Goal: Find specific page/section: Find specific page/section

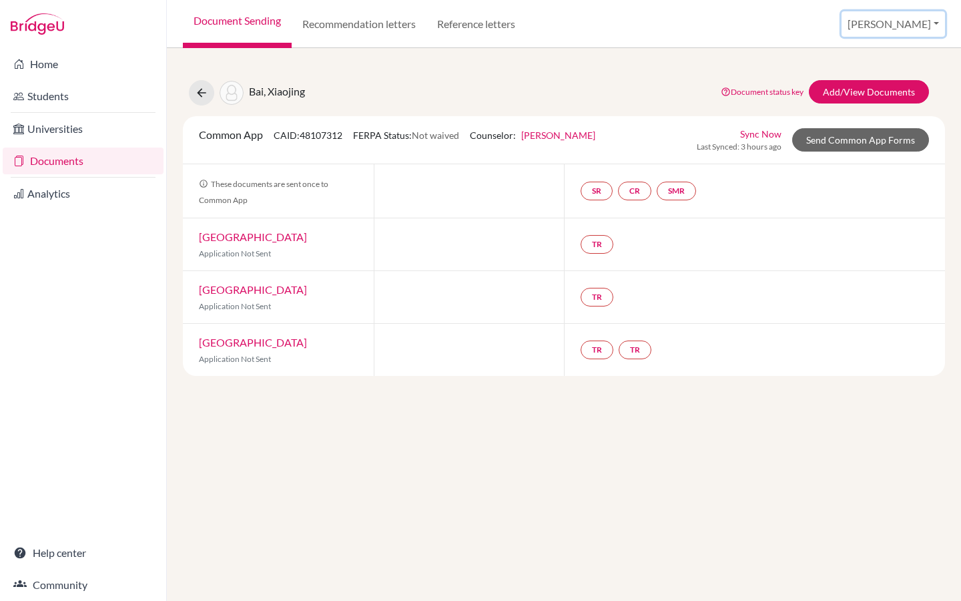
click at [922, 20] on button "[PERSON_NAME]" at bounding box center [893, 23] width 103 height 25
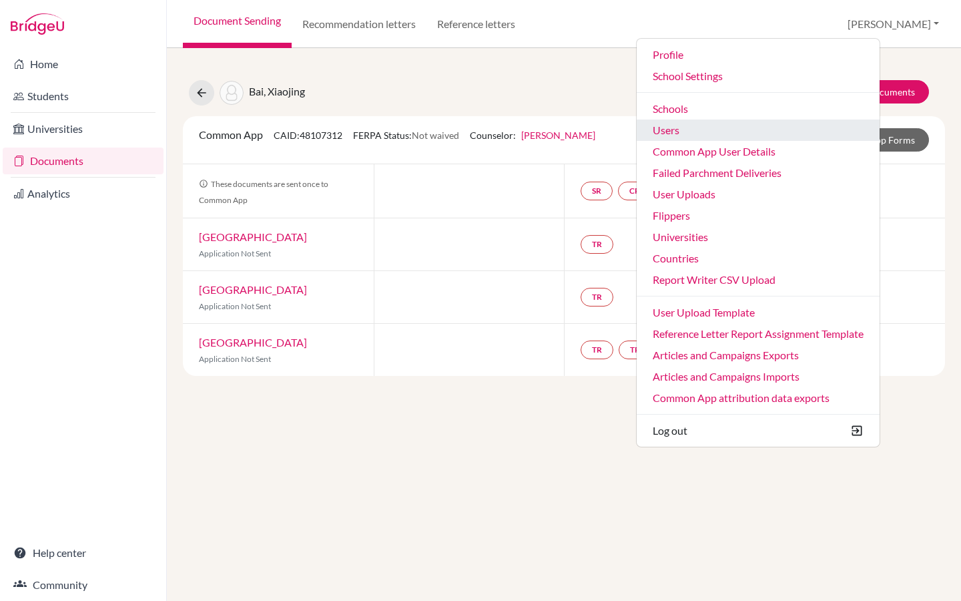
click at [758, 136] on link "Users" at bounding box center [758, 129] width 243 height 21
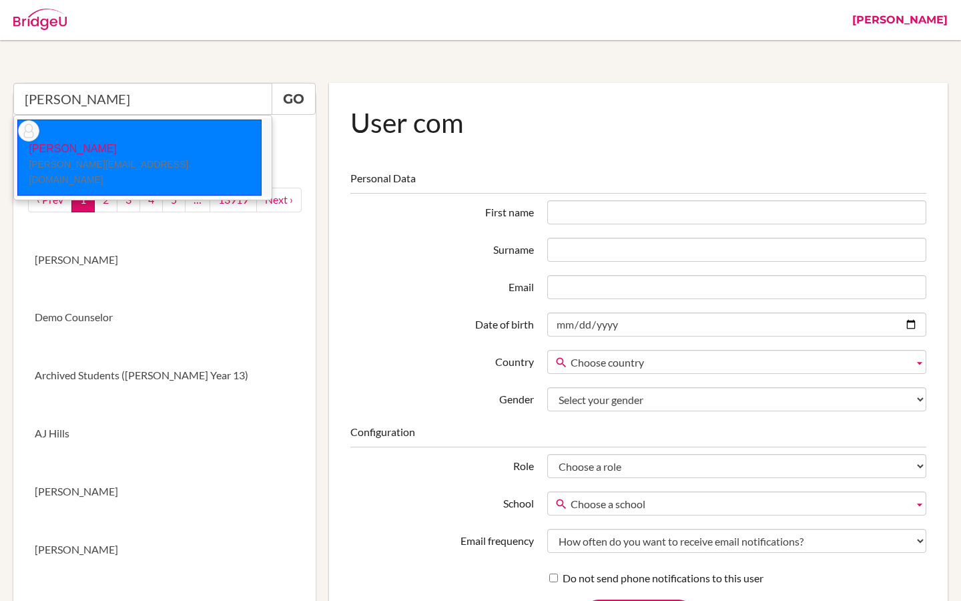
click at [88, 142] on p "Atika Amani [EMAIL_ADDRESS][DOMAIN_NAME]" at bounding box center [139, 165] width 243 height 46
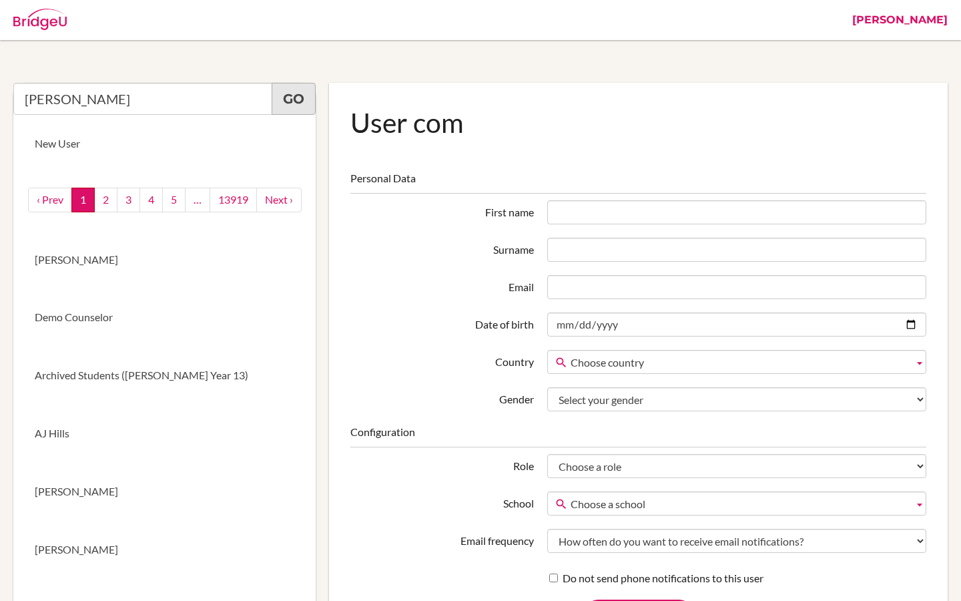
type input "[PERSON_NAME]"
click at [288, 93] on link "Go" at bounding box center [294, 99] width 44 height 32
